Goal: Task Accomplishment & Management: Use online tool/utility

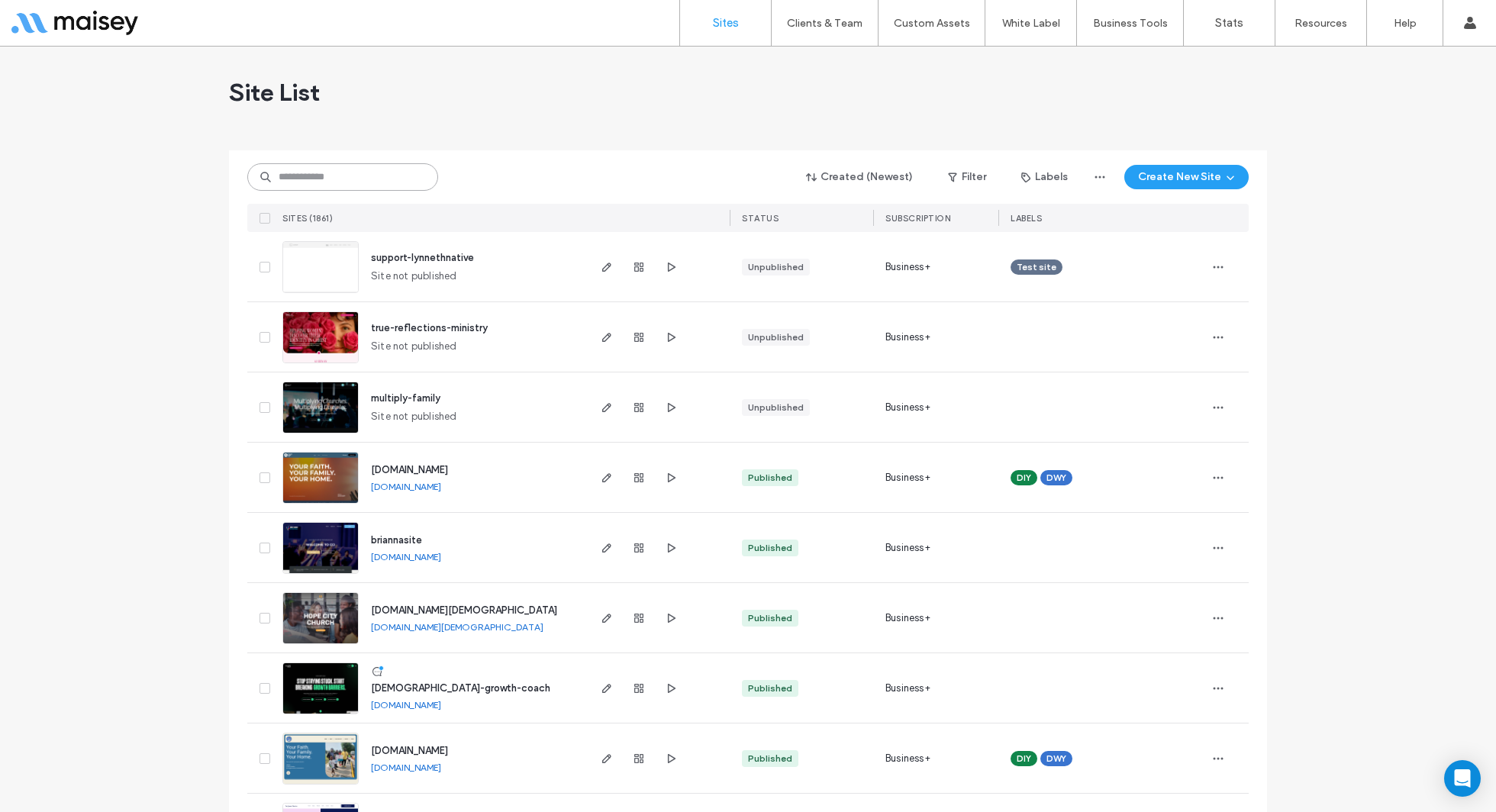
click at [368, 171] on input at bounding box center [342, 176] width 191 height 27
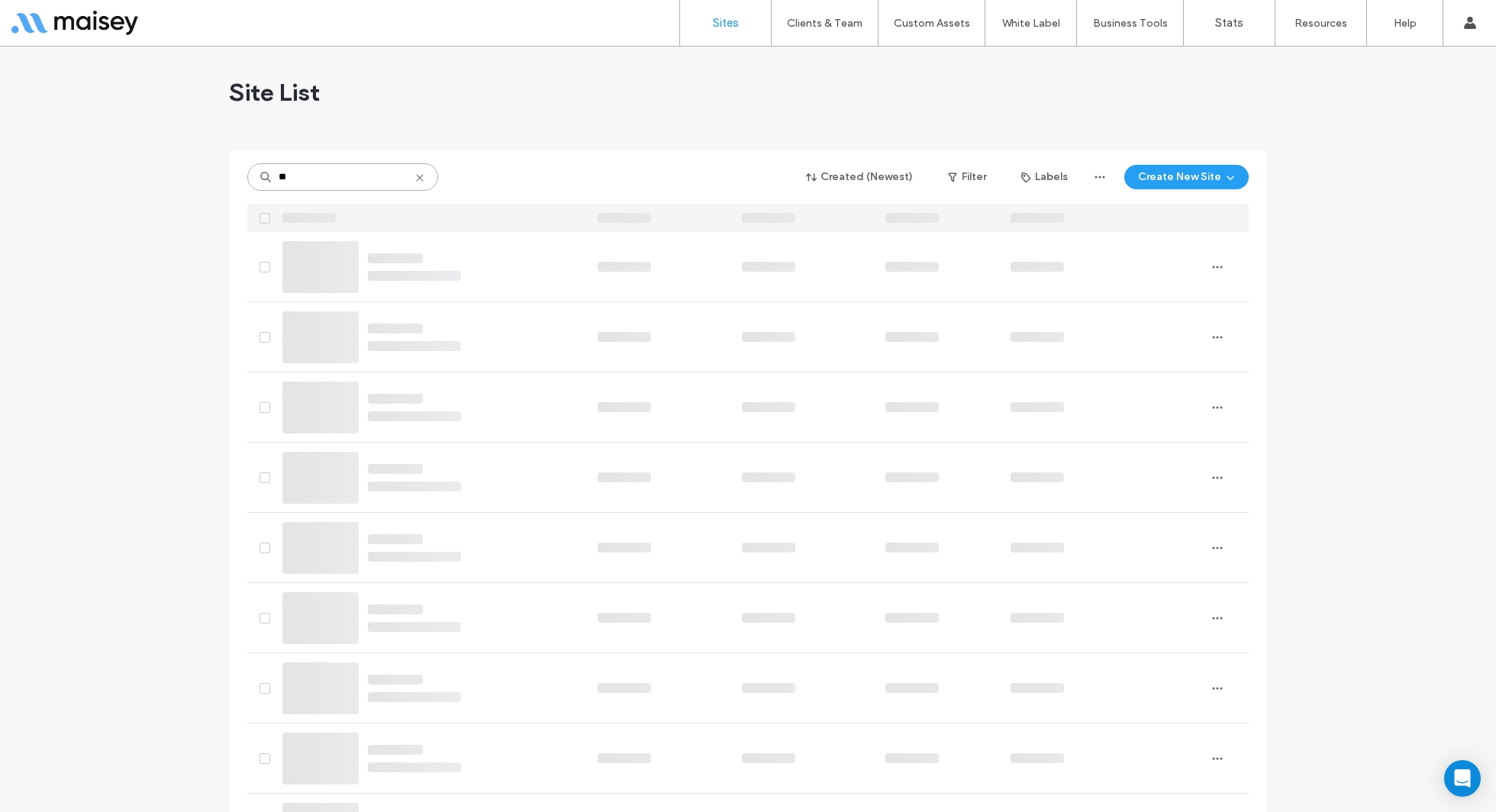
type input "*"
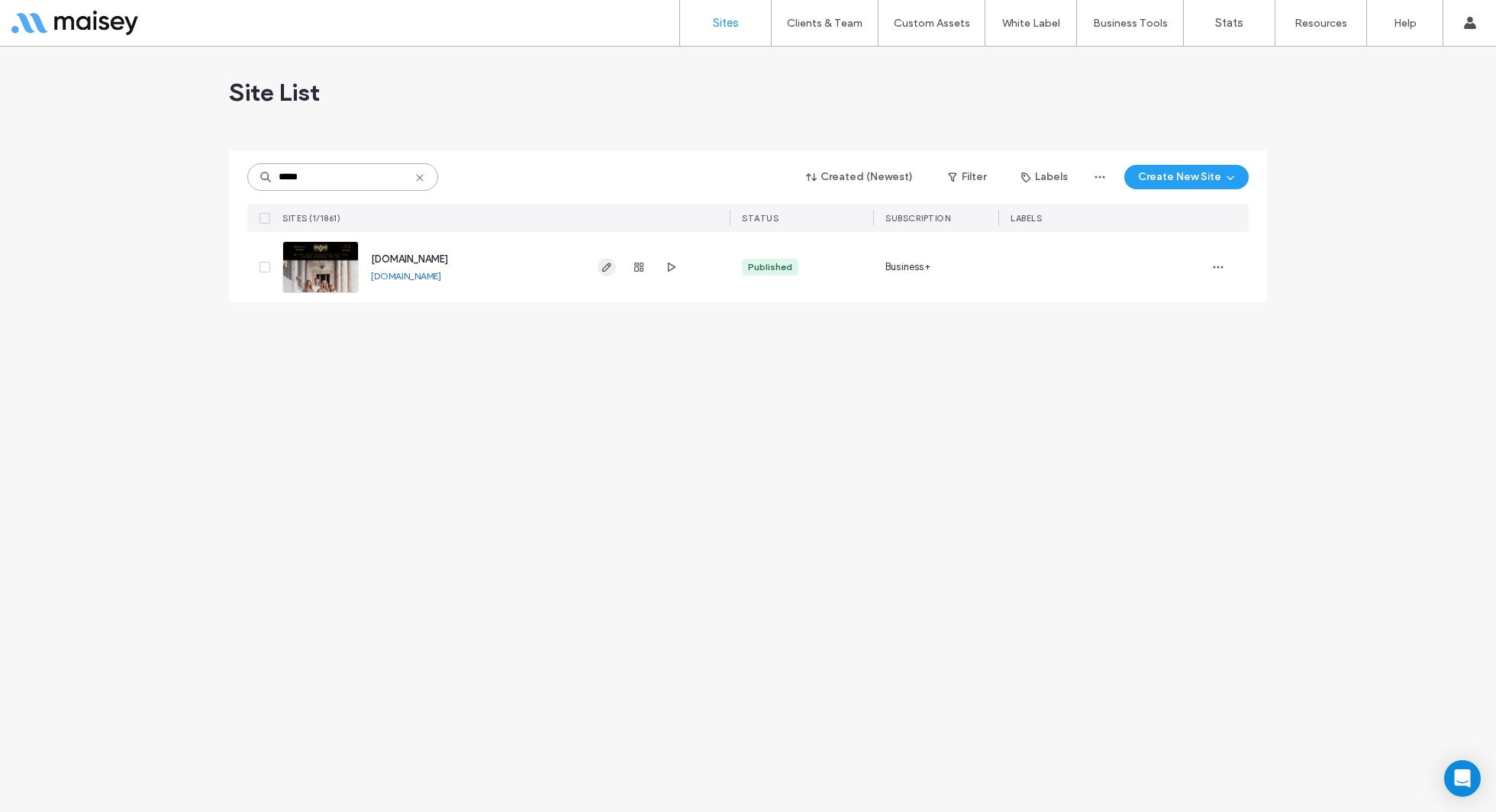
type input "*****"
click at [597, 267] on span "button" at bounding box center [606, 267] width 18 height 18
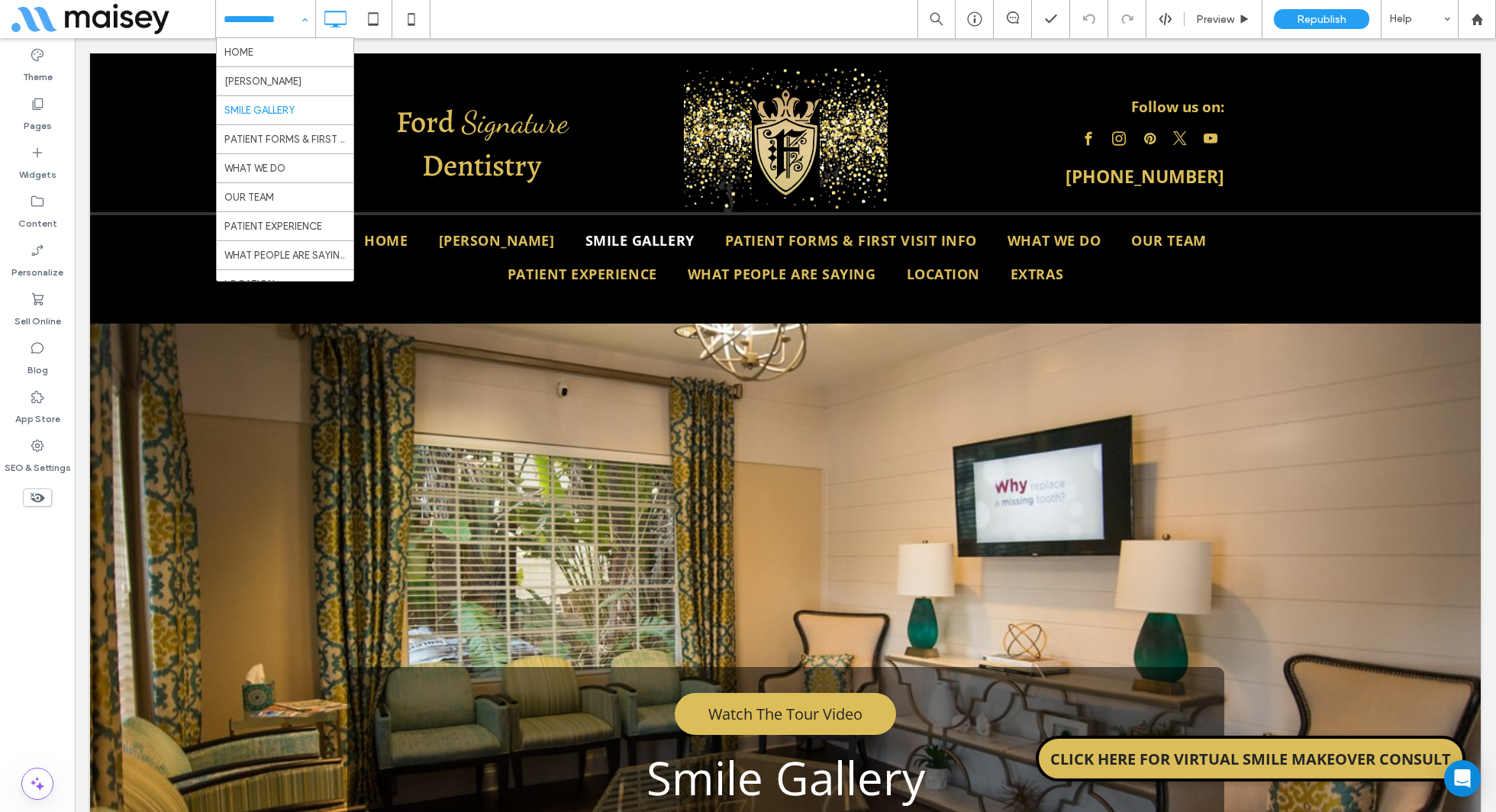
click at [304, 21] on div "HOME [PERSON_NAME] SMILE GALLERY PATIENT FORMS & FIRST VISIT INFO WHAT WE DO OU…" at bounding box center [265, 19] width 99 height 39
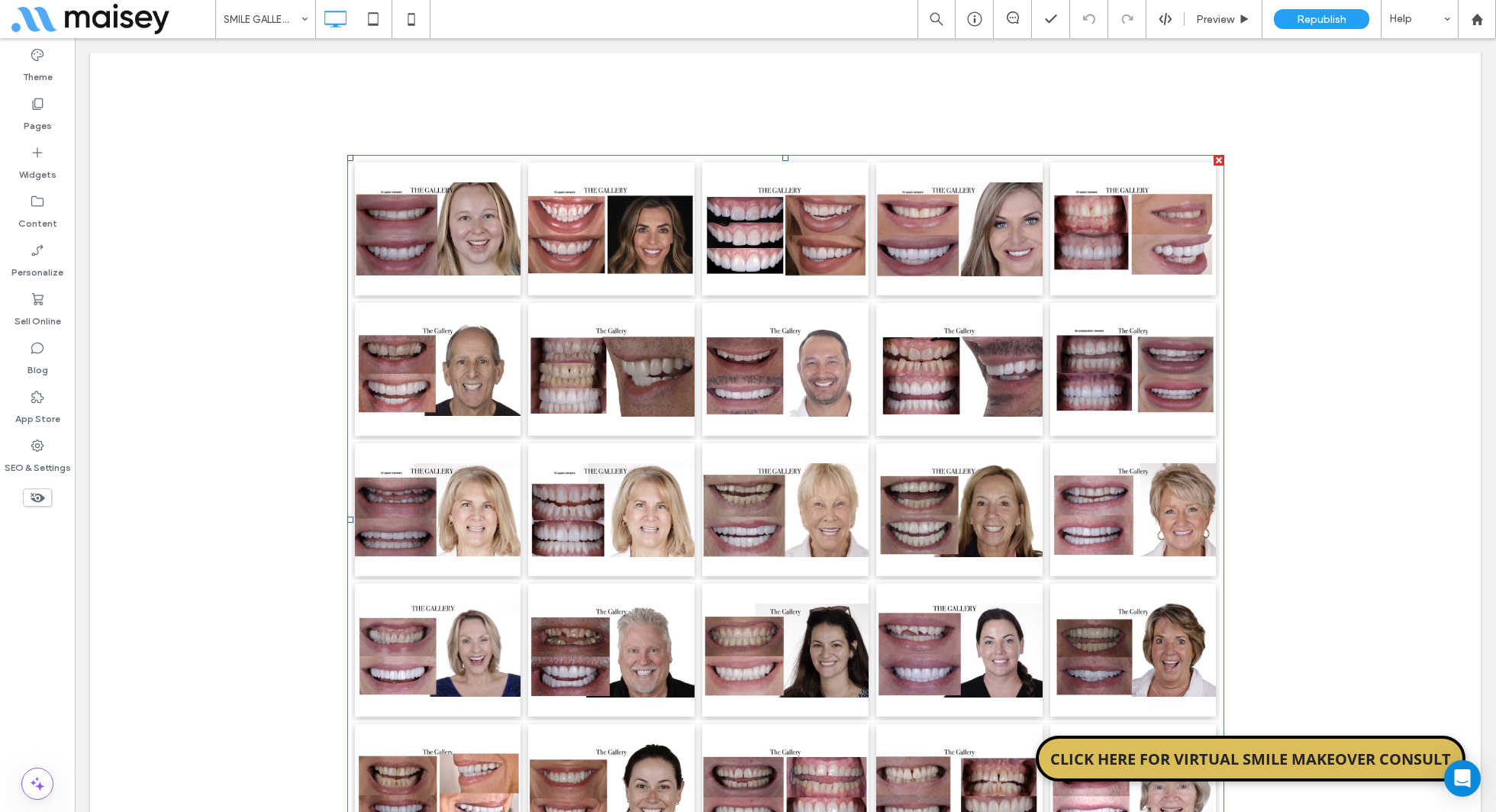
scroll to position [849, 0]
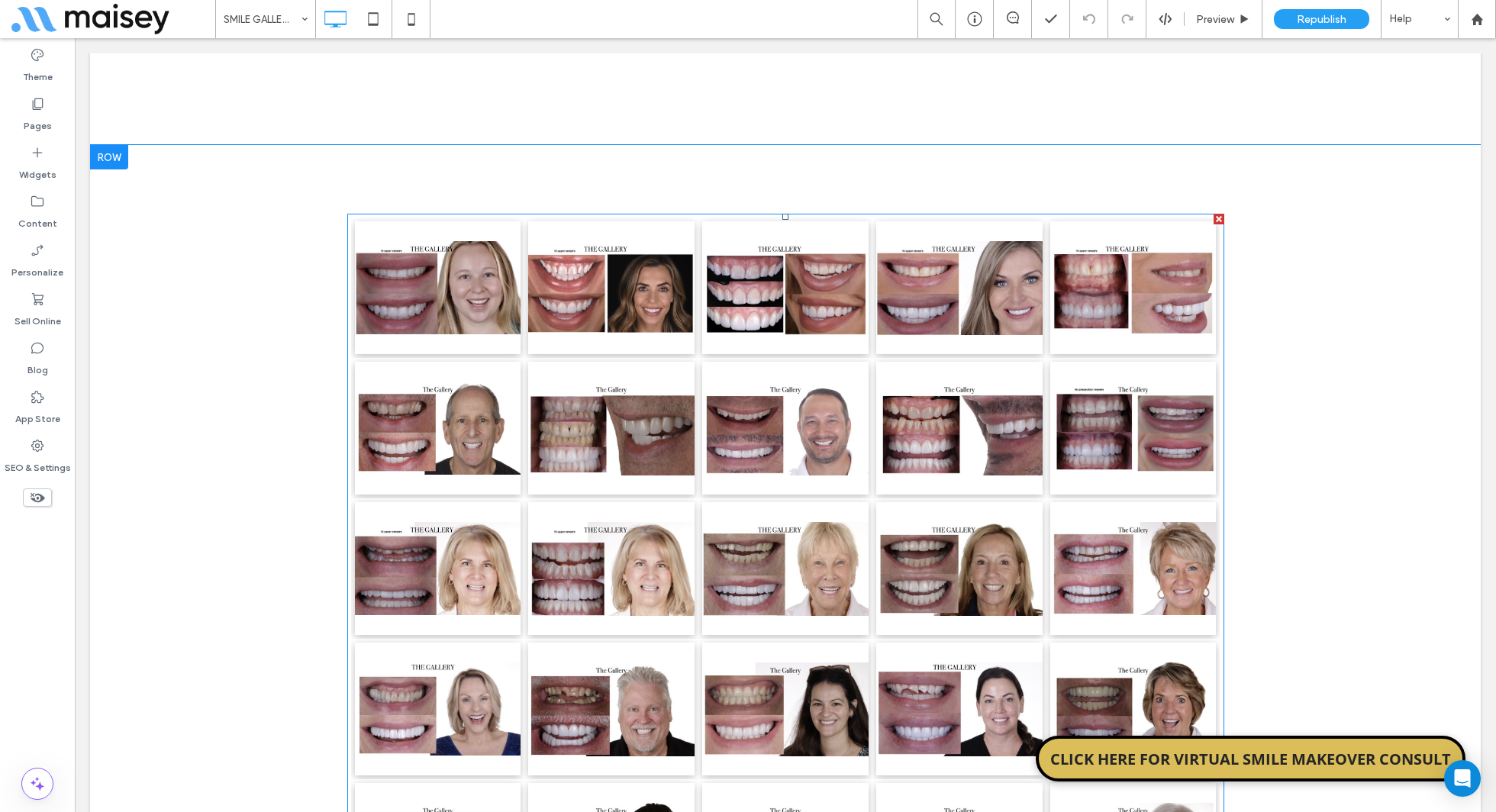
click at [429, 326] on link at bounding box center [437, 288] width 167 height 133
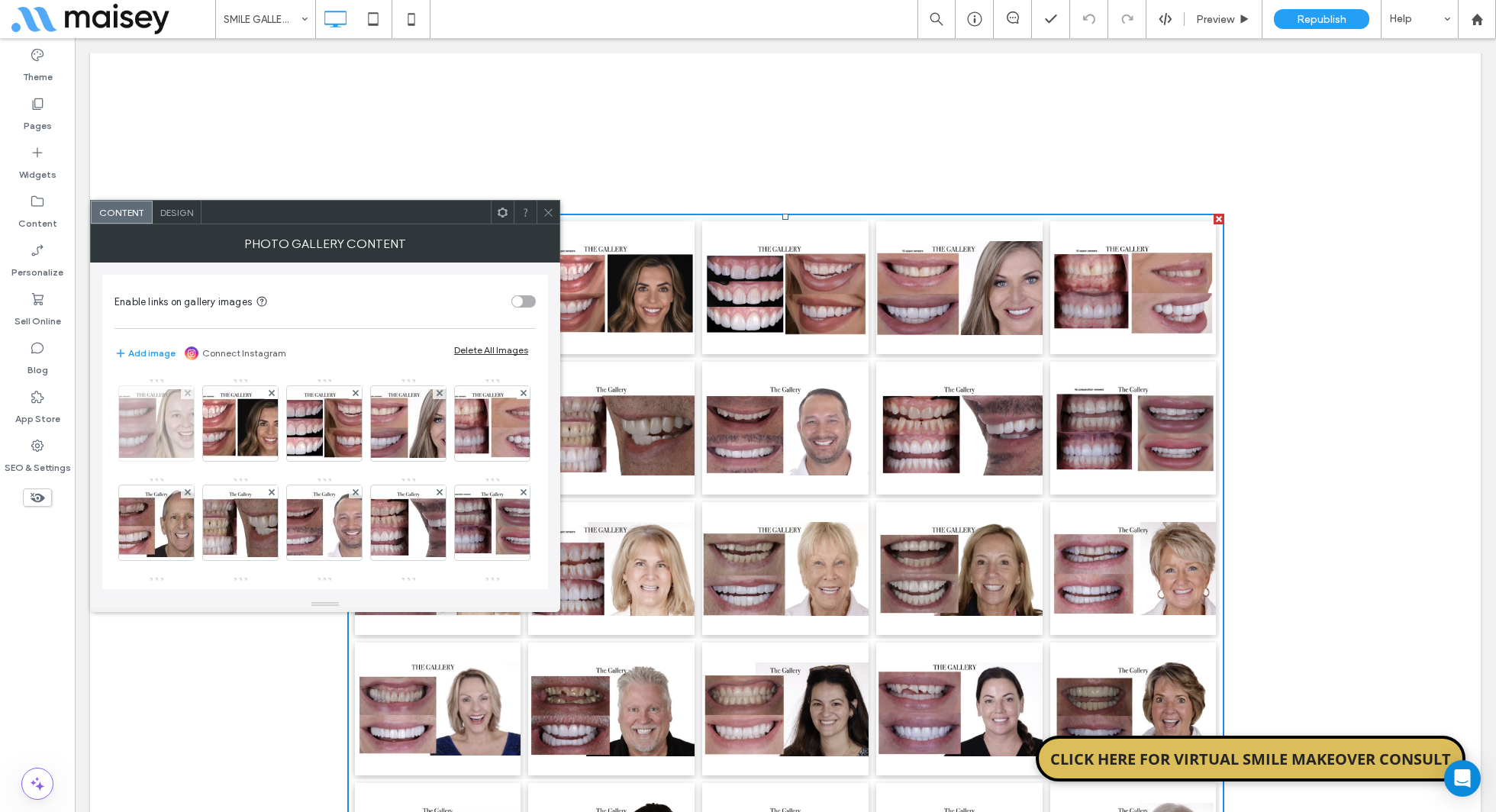
click at [153, 431] on img at bounding box center [156, 423] width 122 height 69
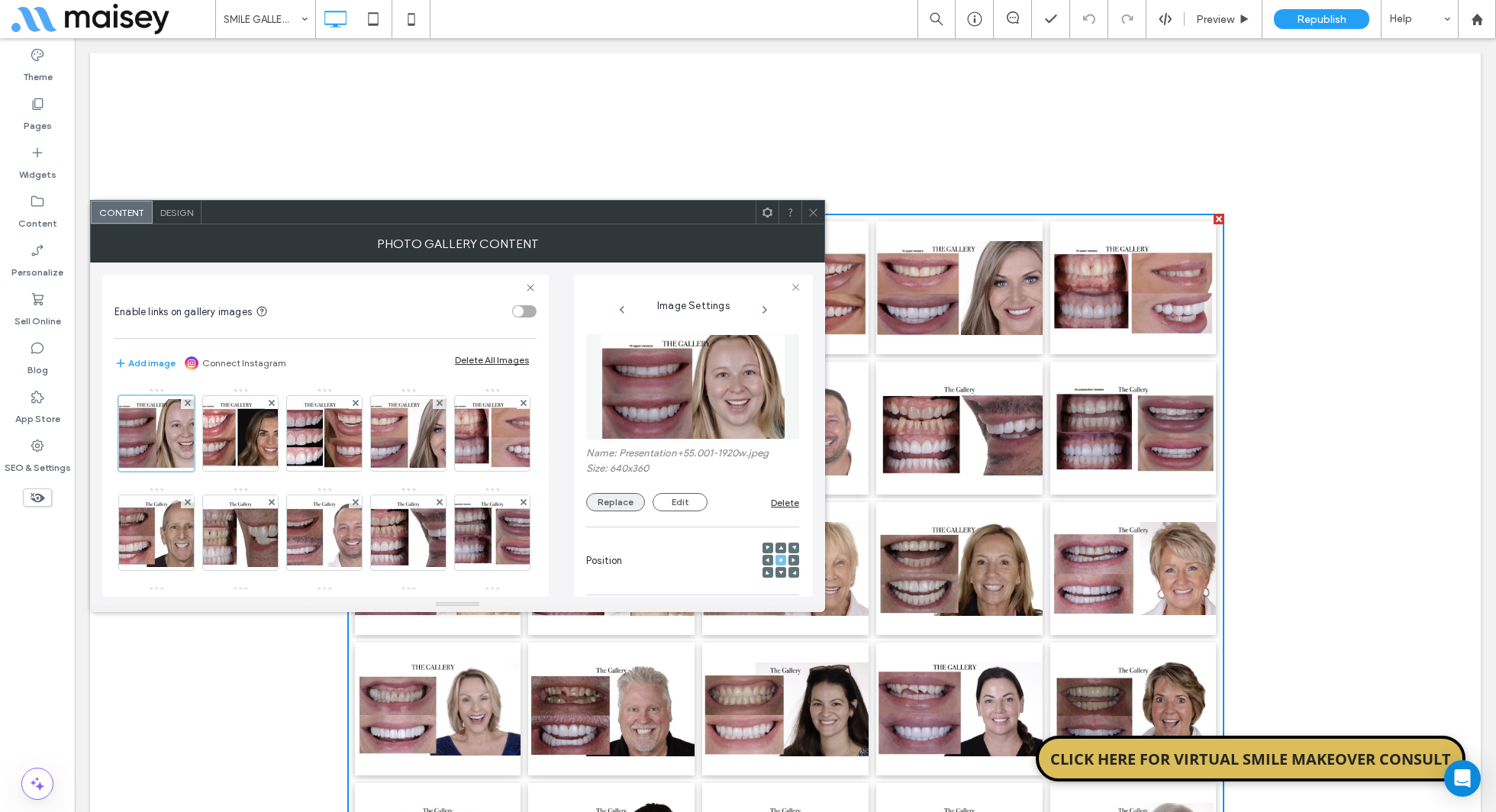
click at [619, 500] on button "Replace" at bounding box center [615, 502] width 59 height 18
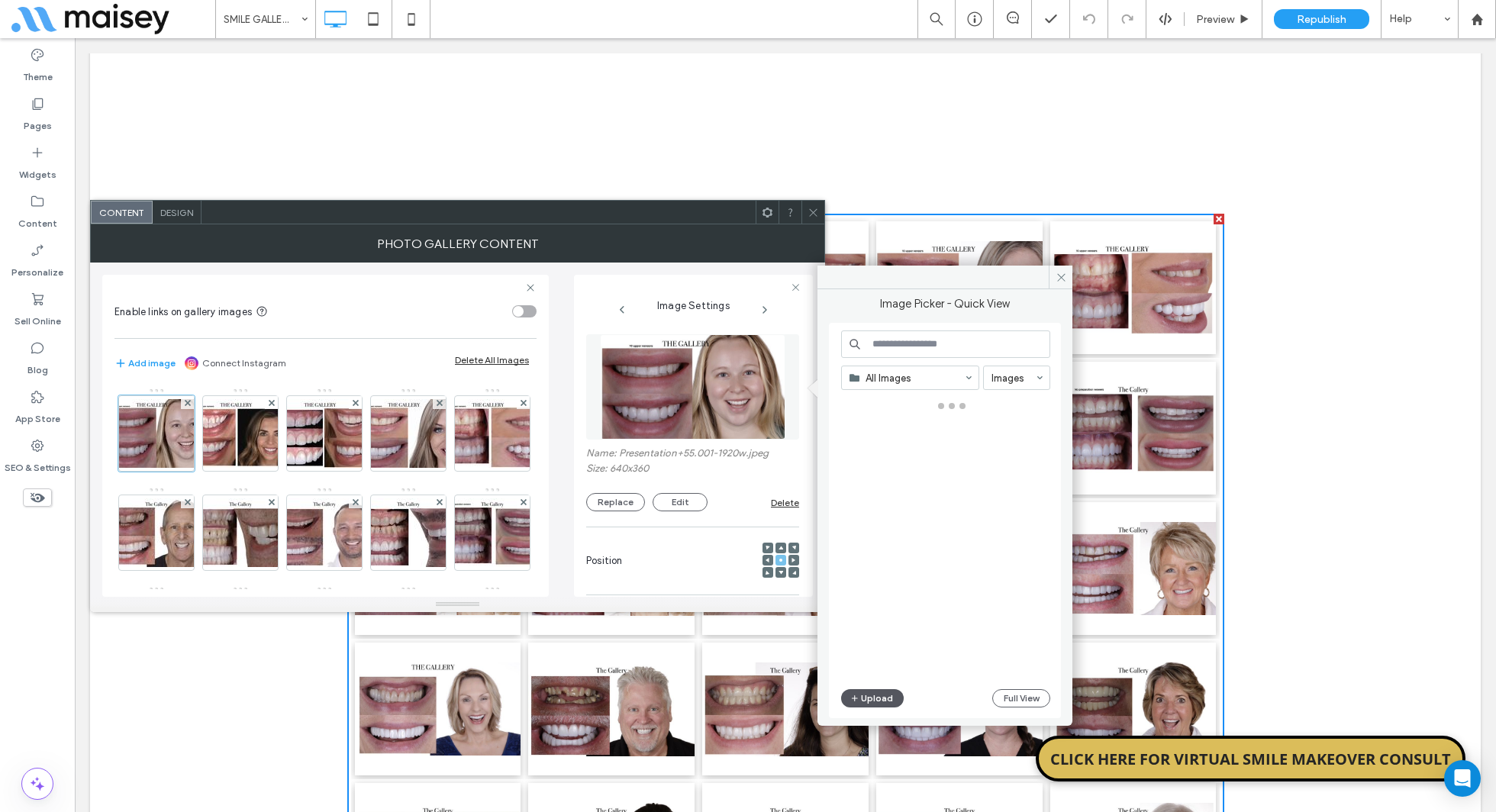
click at [867, 692] on button "Upload" at bounding box center [872, 698] width 62 height 18
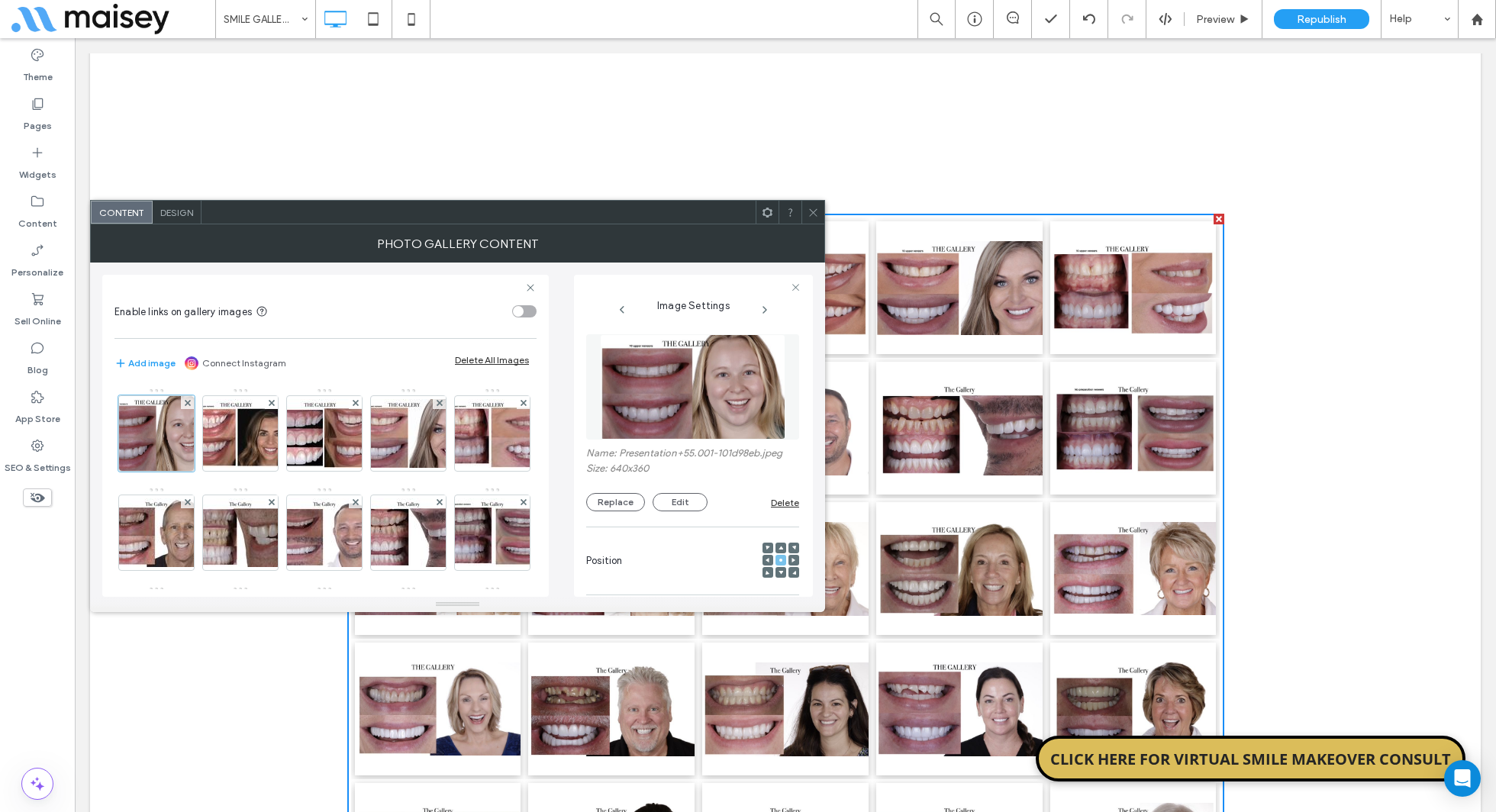
click at [810, 213] on icon at bounding box center [813, 212] width 11 height 11
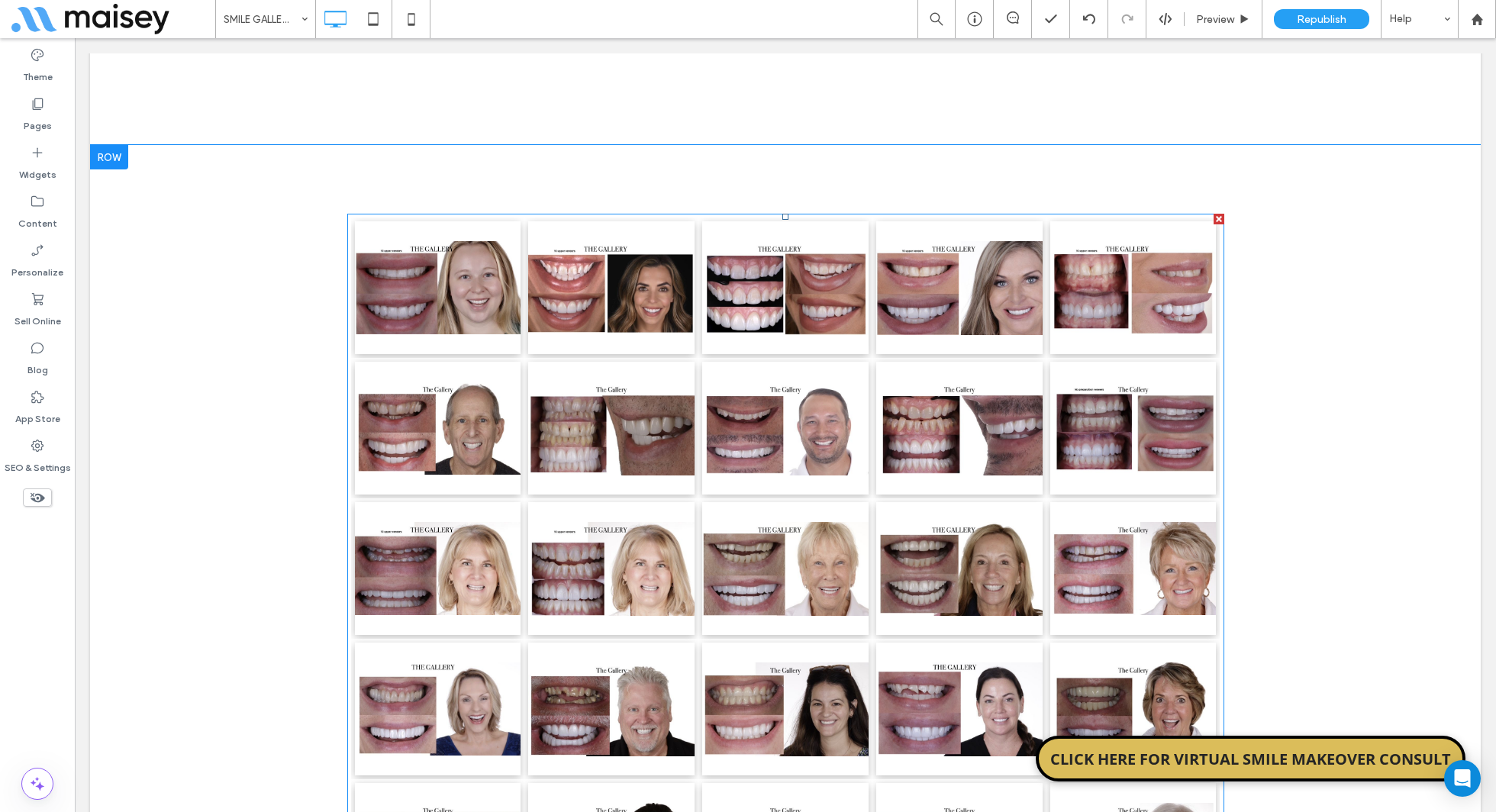
click at [409, 287] on link at bounding box center [437, 288] width 167 height 133
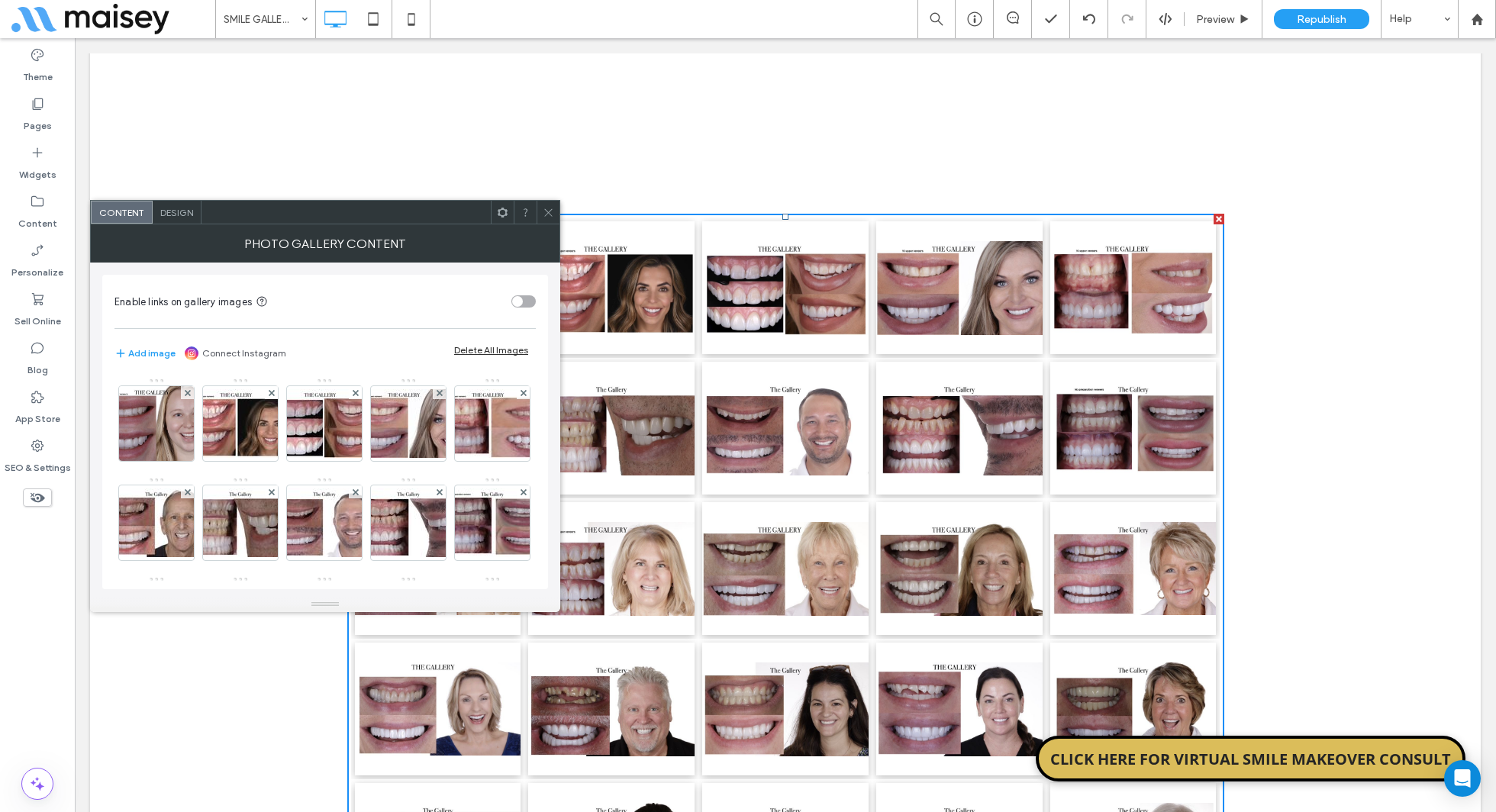
click at [547, 202] on span at bounding box center [548, 212] width 11 height 23
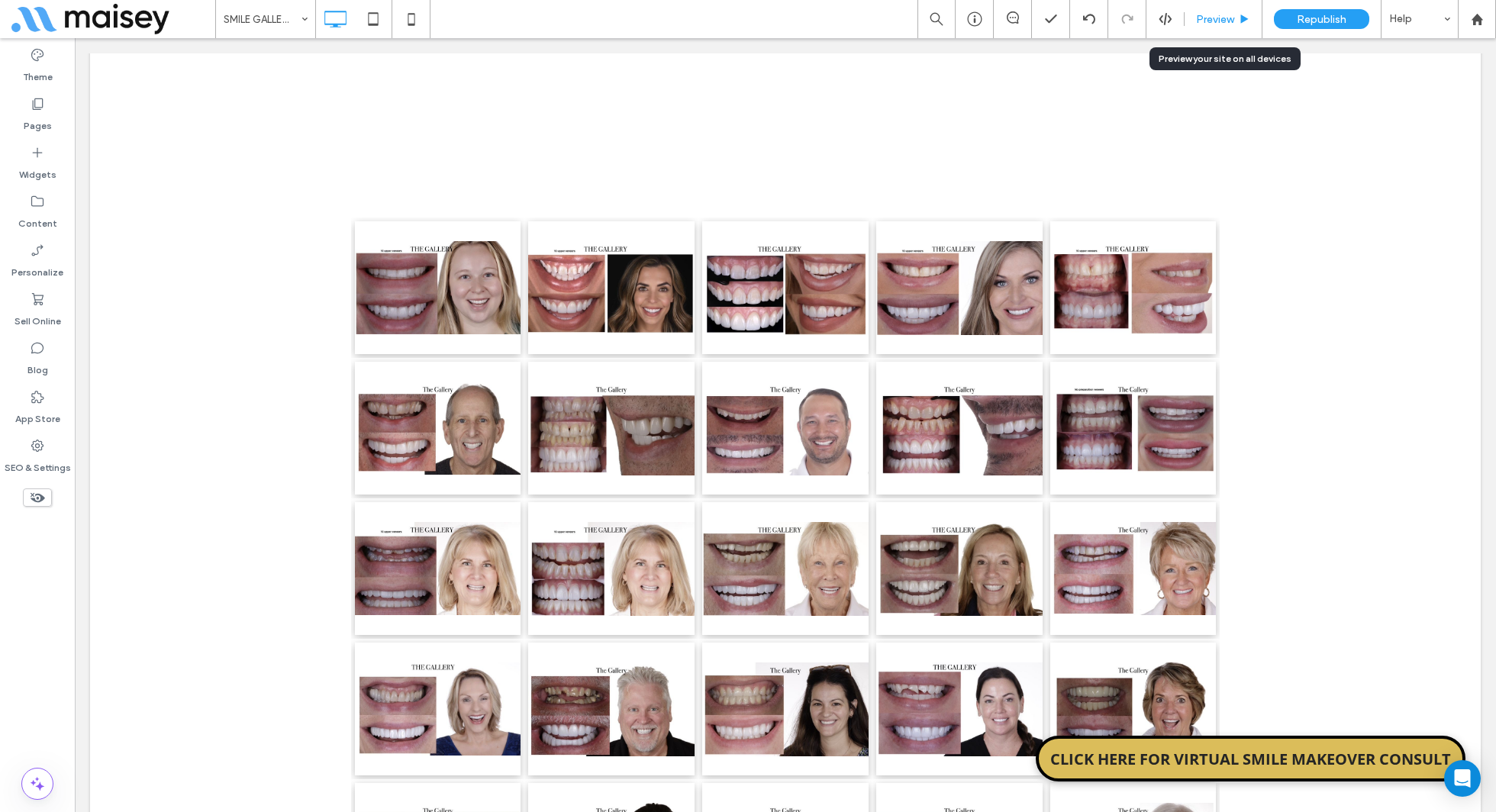
click at [1233, 29] on div "Preview" at bounding box center [1223, 19] width 78 height 39
click at [1202, 30] on div "Preview" at bounding box center [1223, 19] width 78 height 39
click at [1209, 11] on div "Preview" at bounding box center [1223, 19] width 78 height 39
click at [1238, 17] on div "Preview" at bounding box center [1223, 20] width 77 height 13
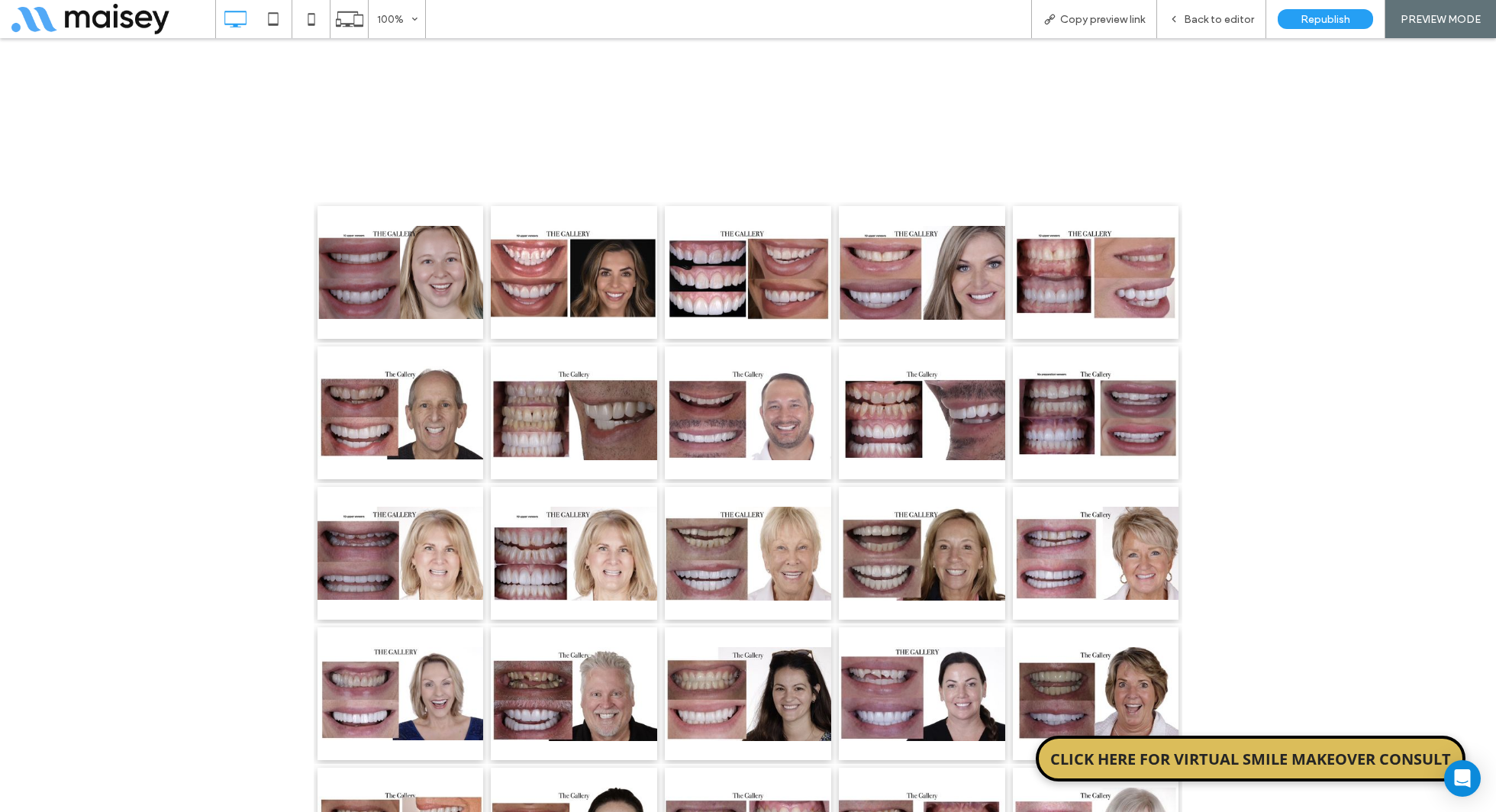
click at [341, 262] on link at bounding box center [400, 272] width 167 height 133
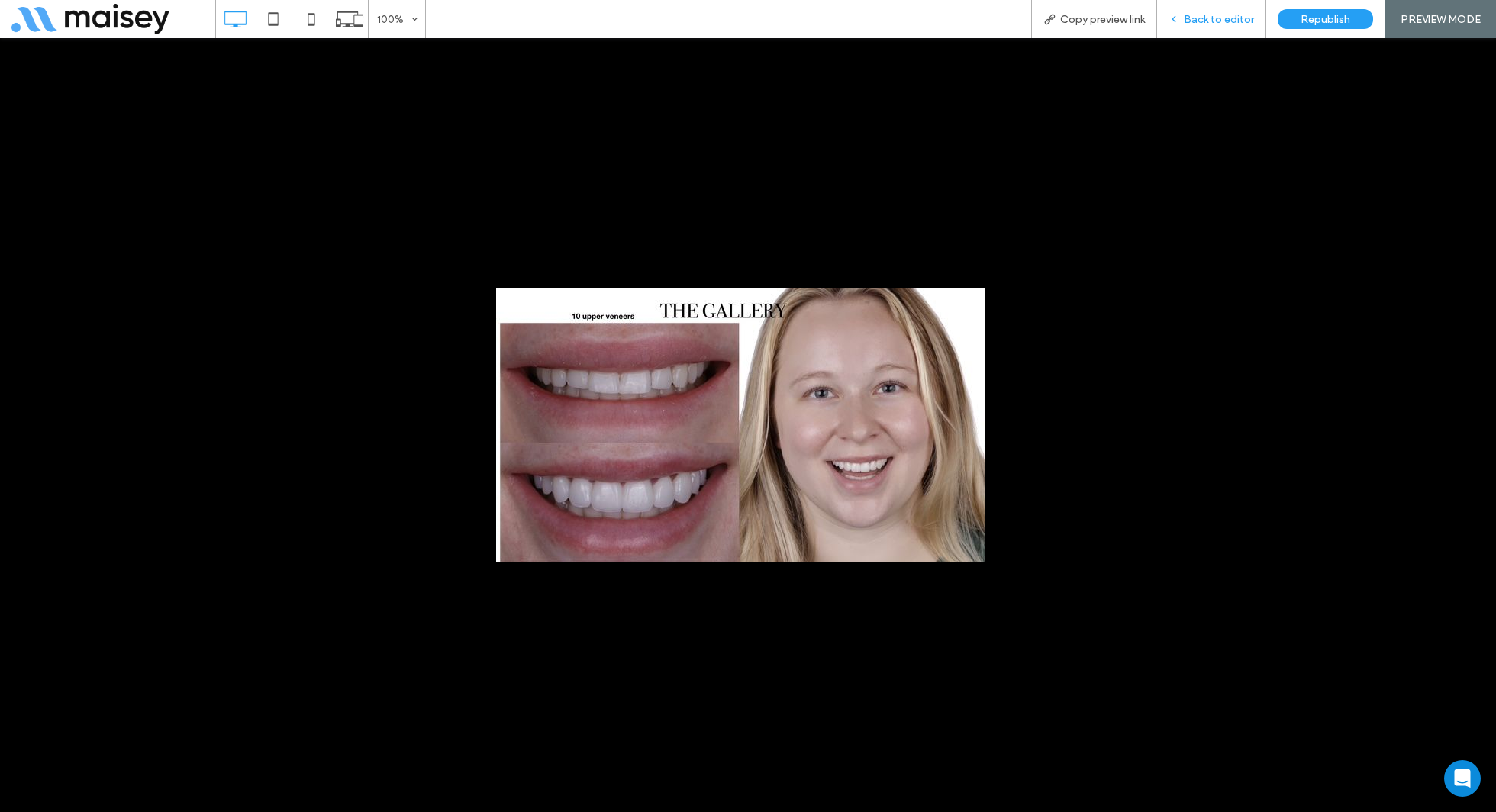
click at [1231, 13] on span "Back to editor" at bounding box center [1219, 20] width 71 height 13
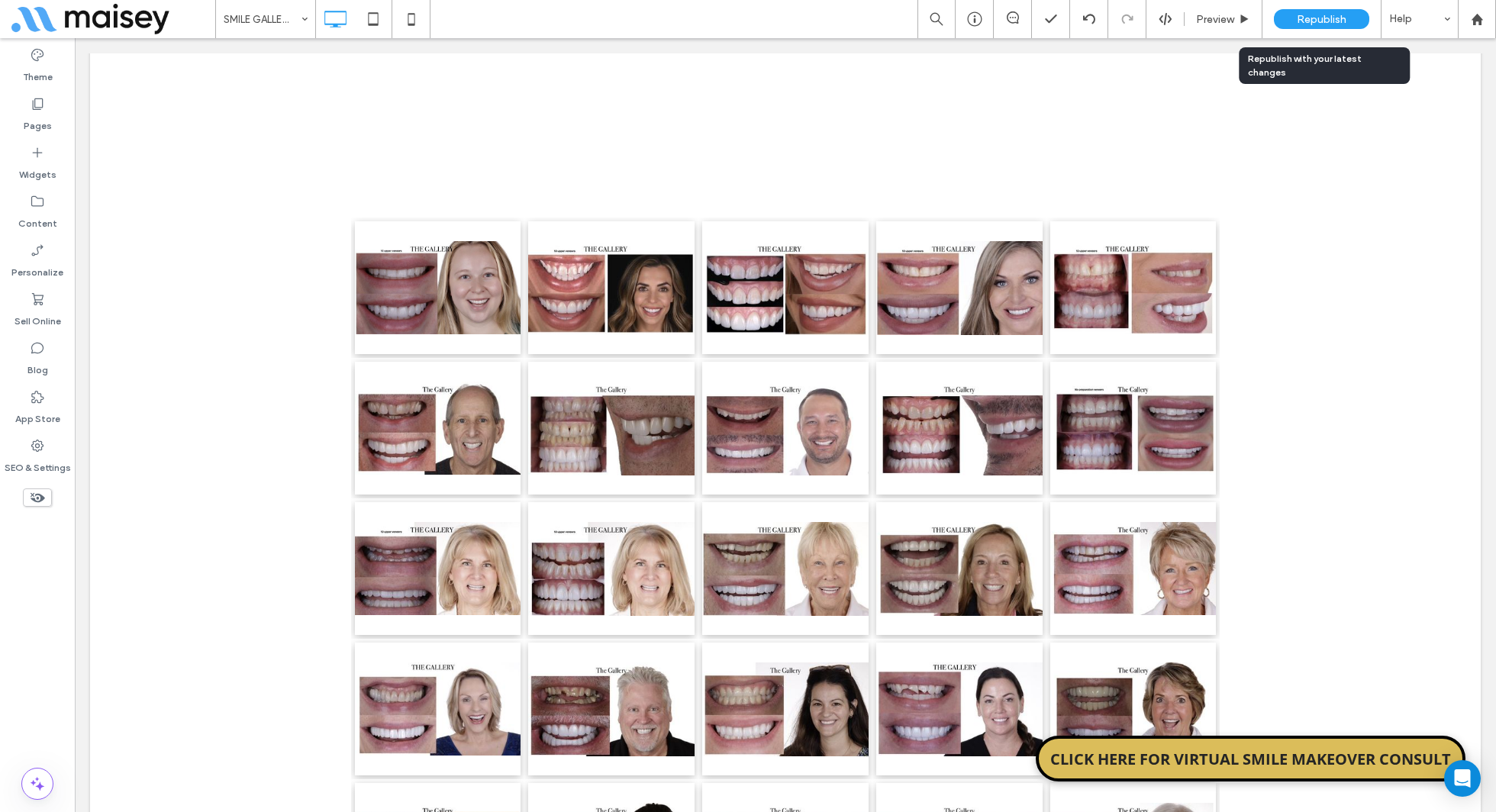
click at [1306, 20] on span "Republish" at bounding box center [1321, 20] width 49 height 13
